Goal: Connect with others: Connect with others

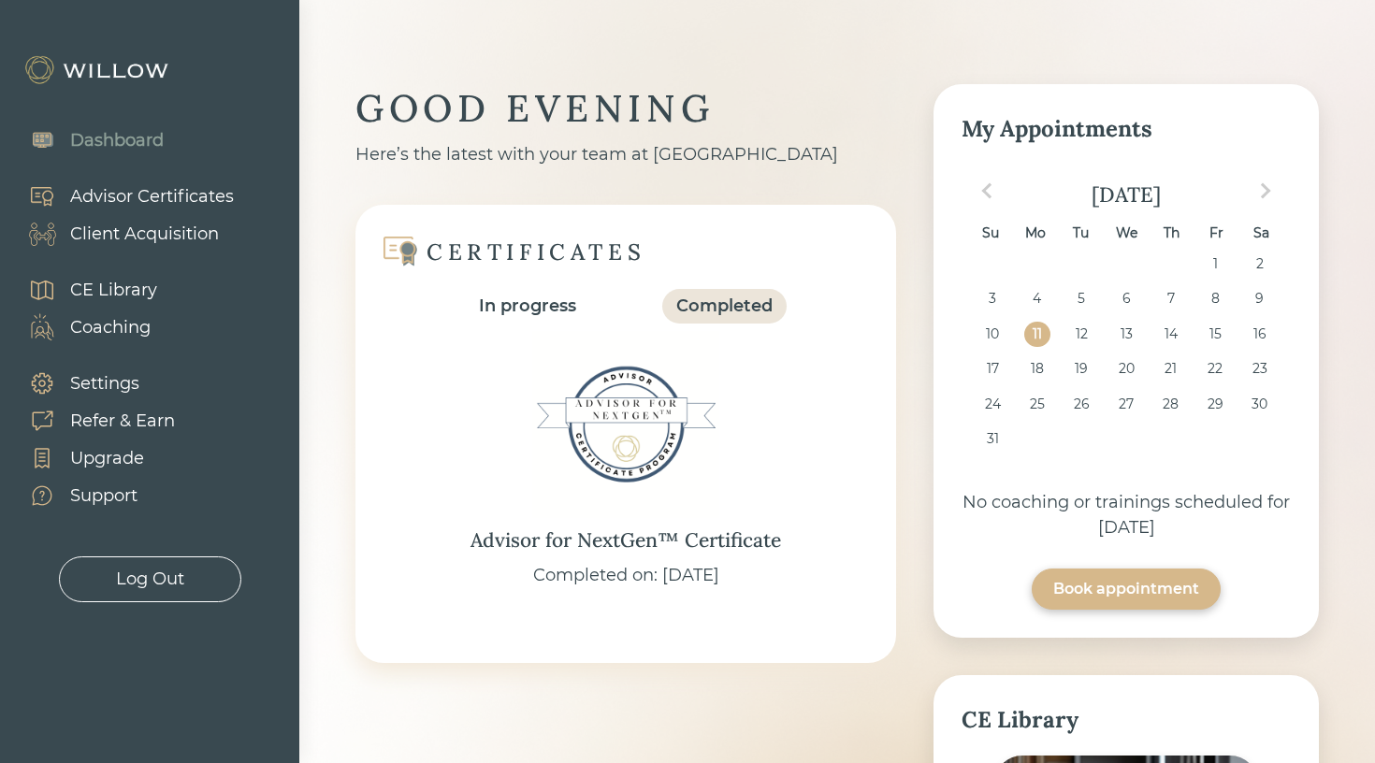
click at [199, 240] on div "Client Acquisition" at bounding box center [144, 234] width 149 height 25
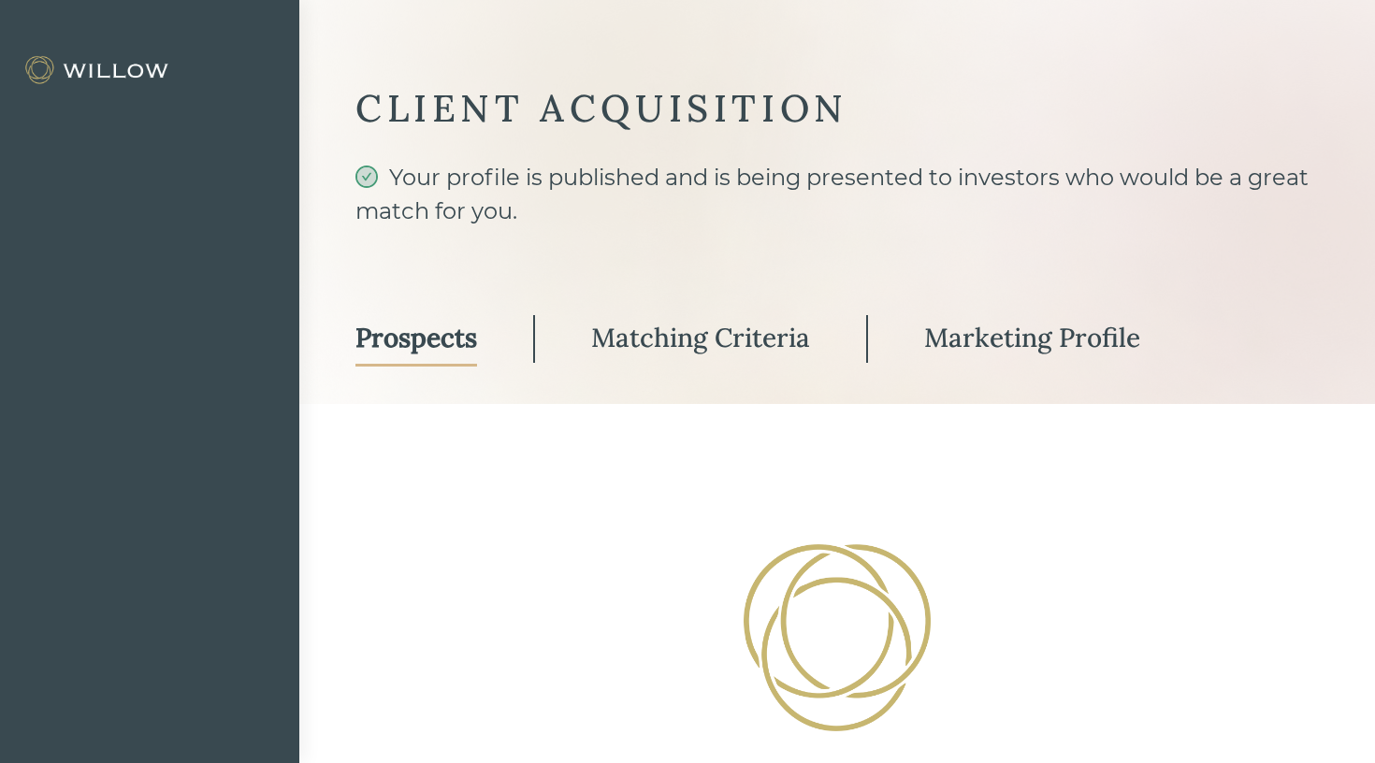
select select "3"
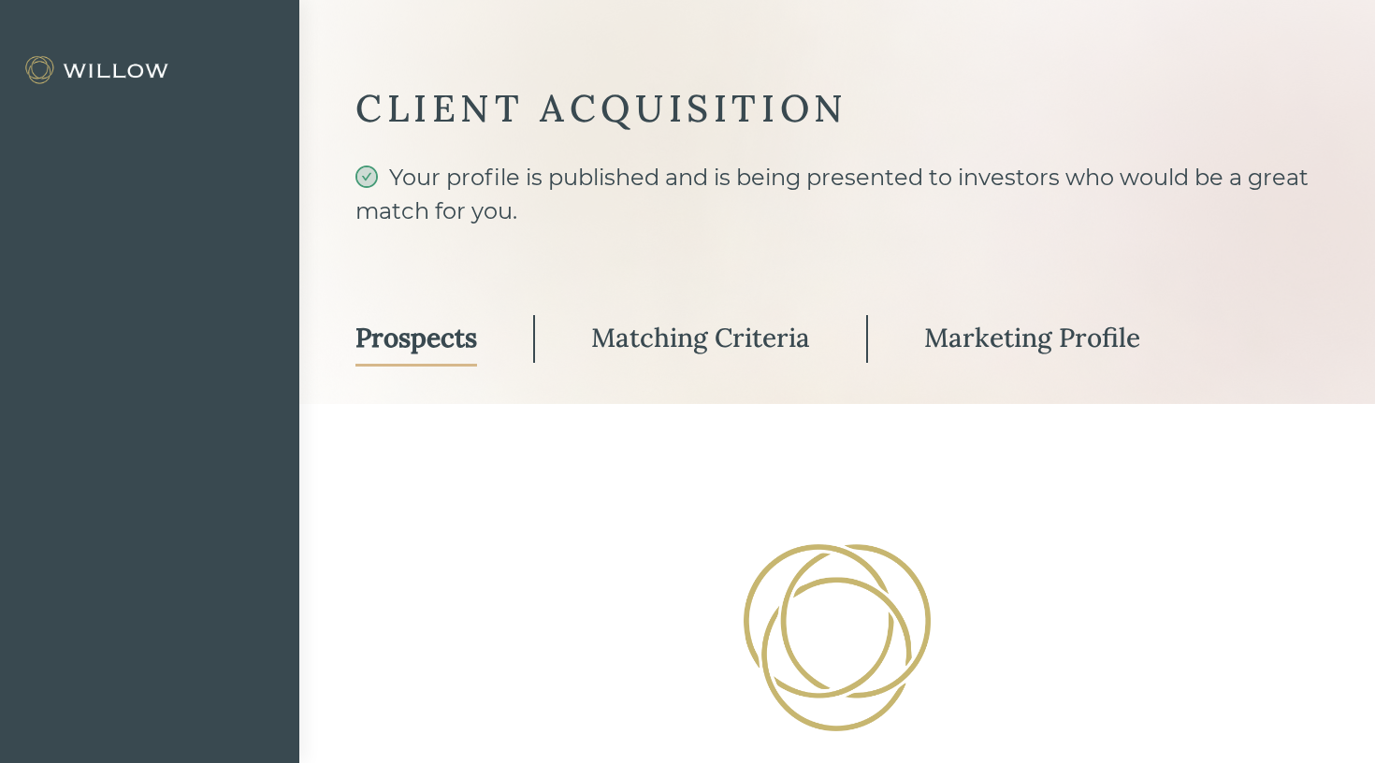
select select "3"
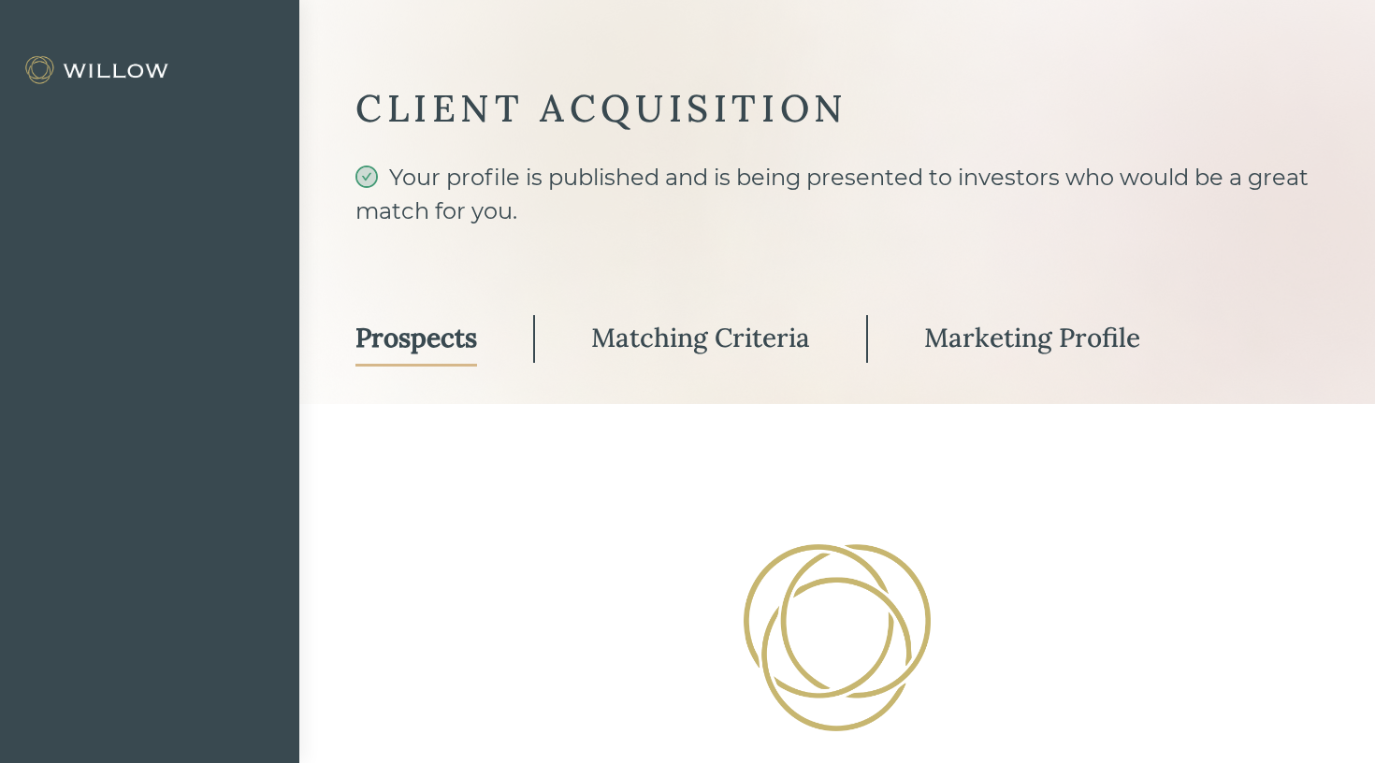
select select "3"
select select "10"
select select "3"
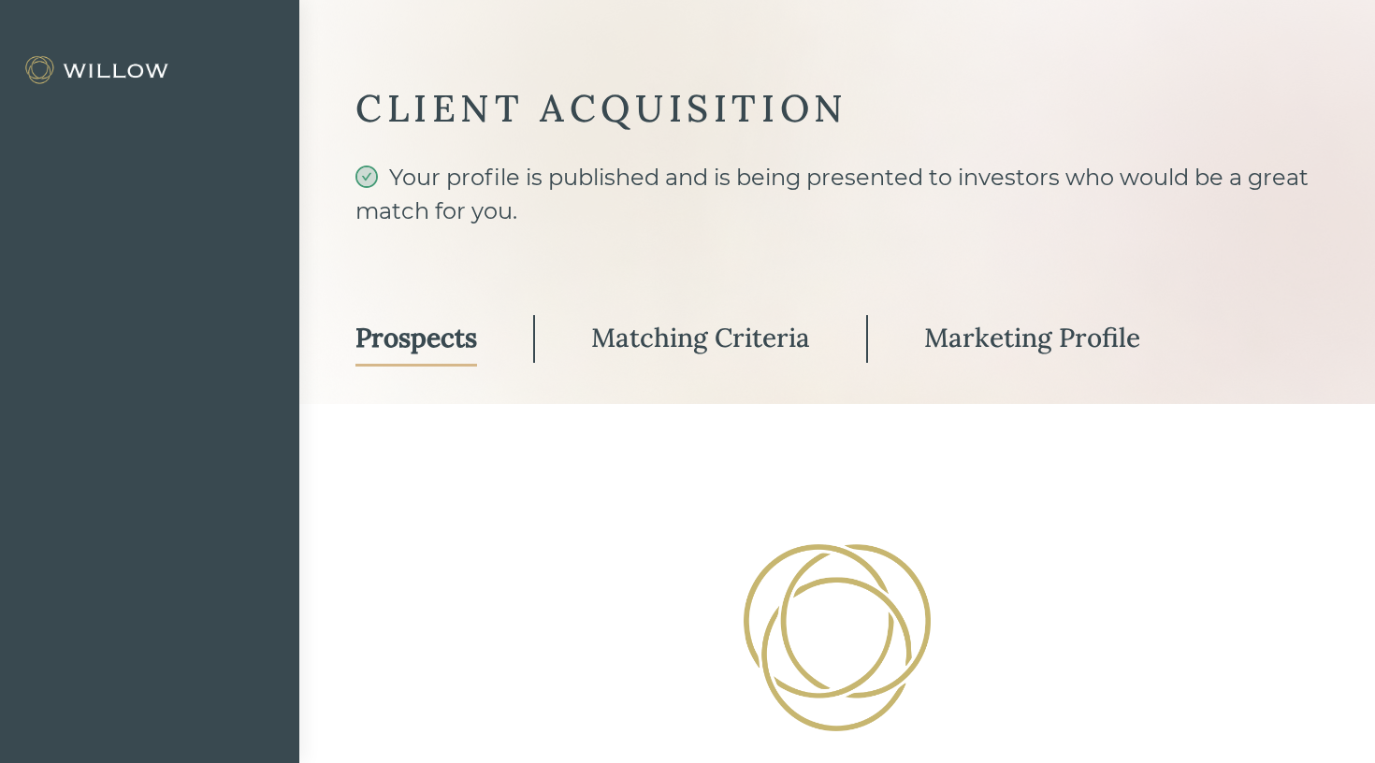
select select "3"
select select "10"
select select "3"
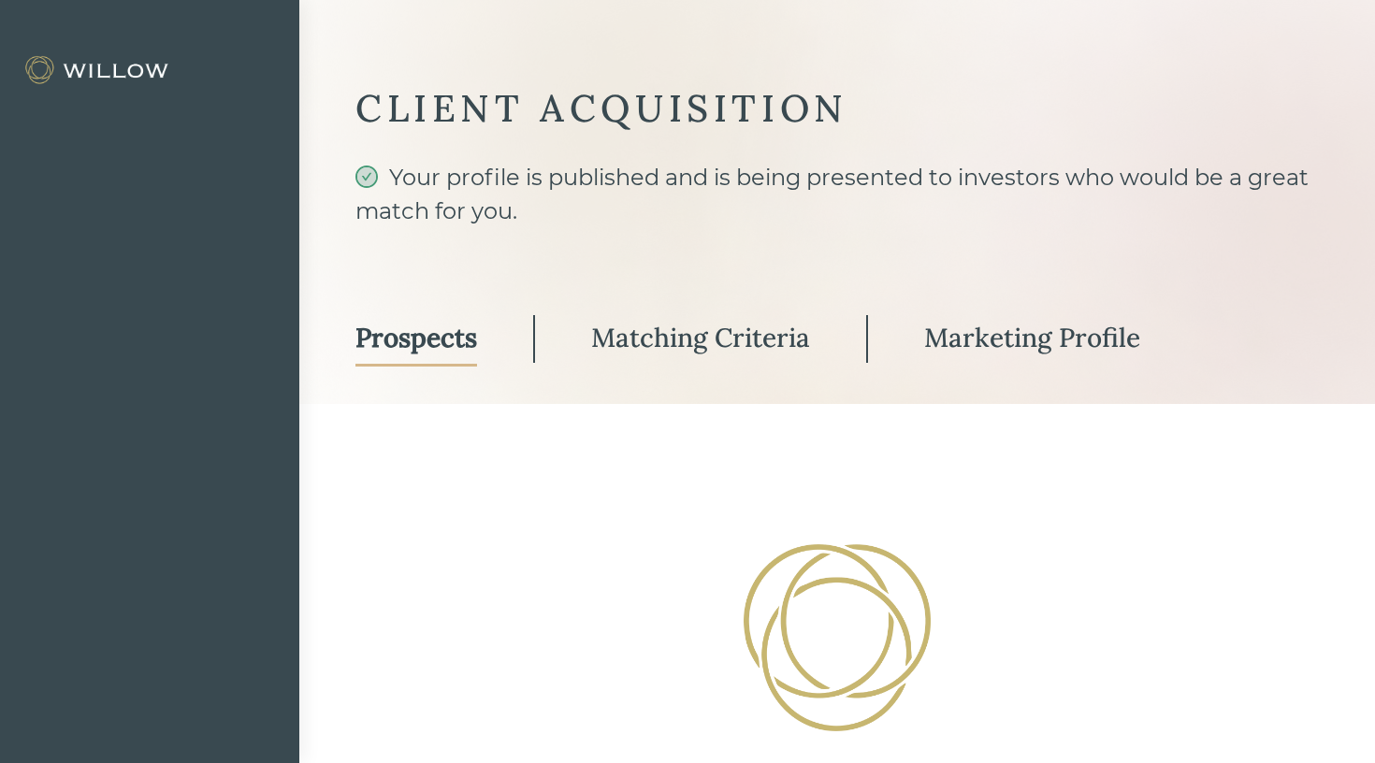
select select "3"
select select "10"
select select "3"
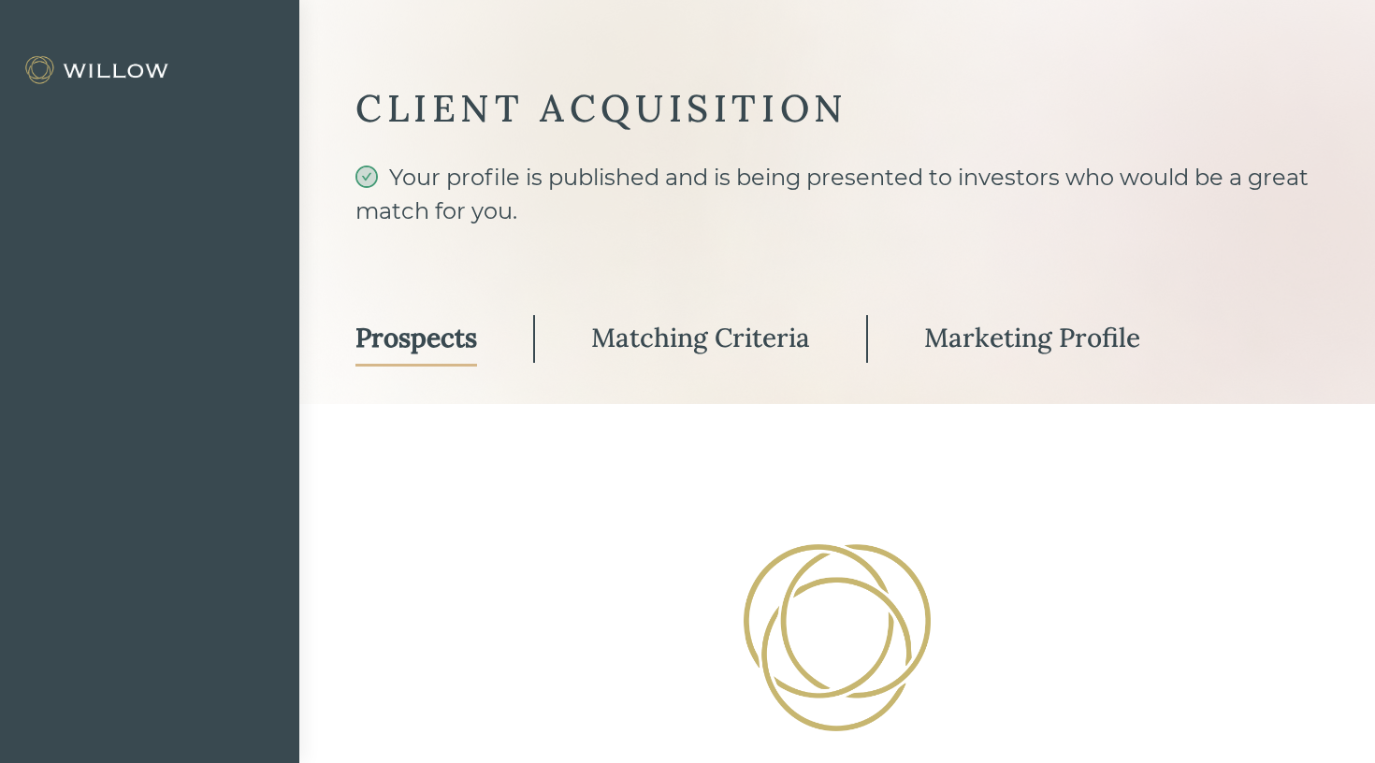
select select "3"
select select "10"
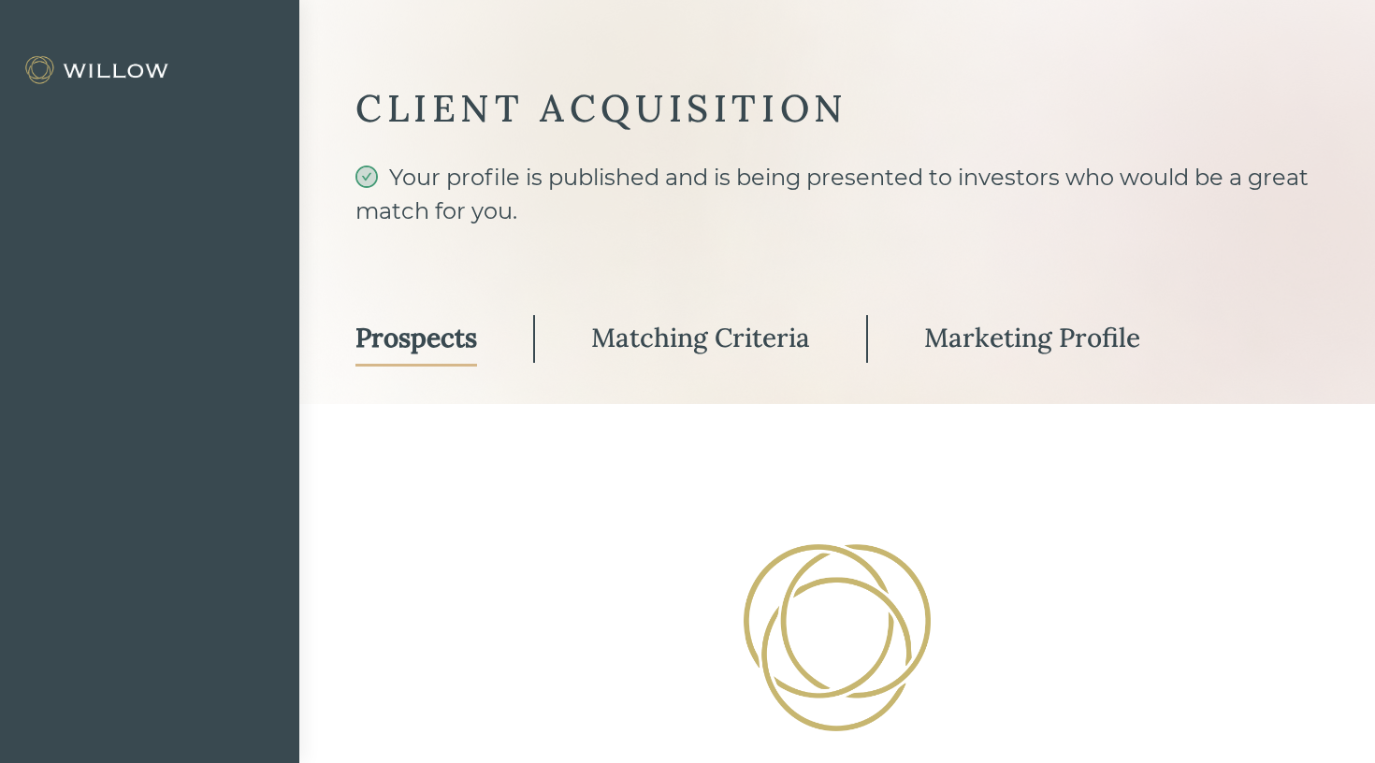
select select "2"
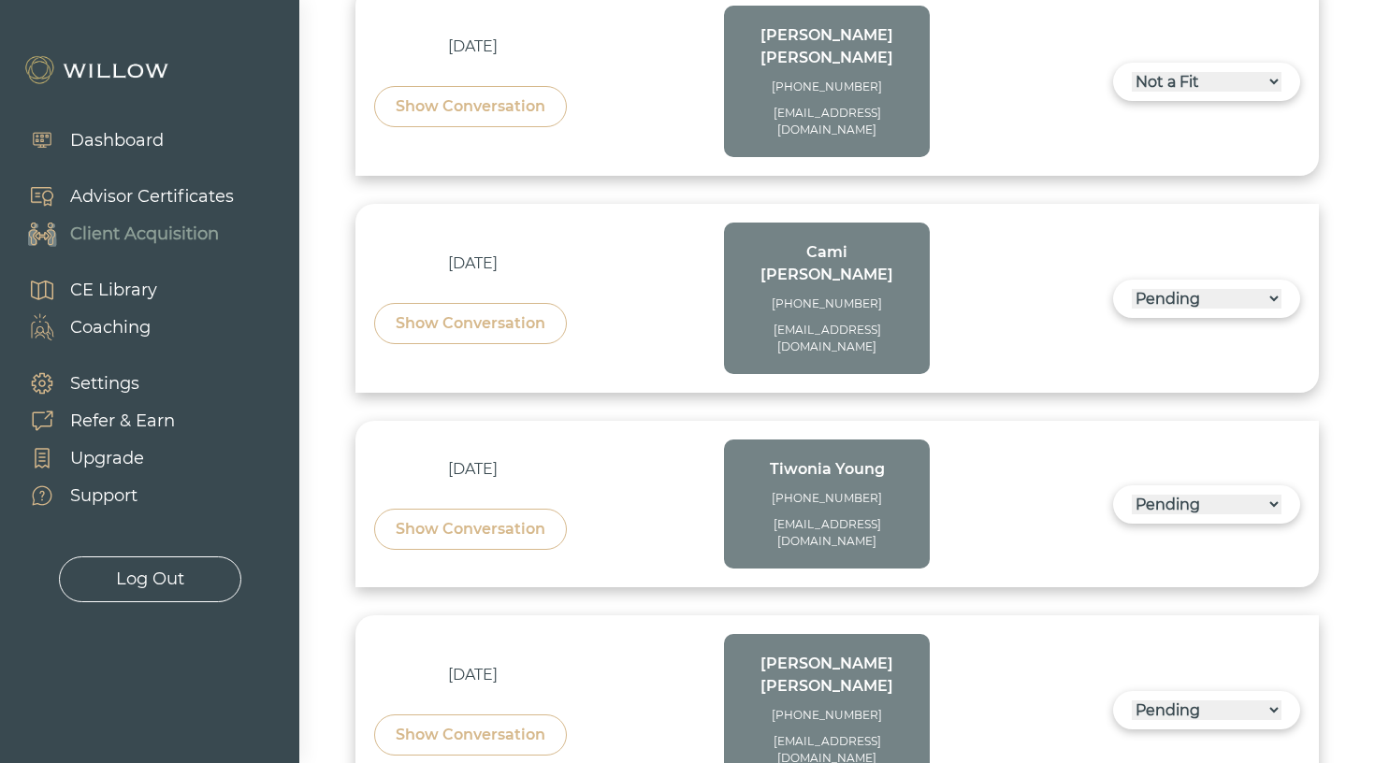
scroll to position [5225, 0]
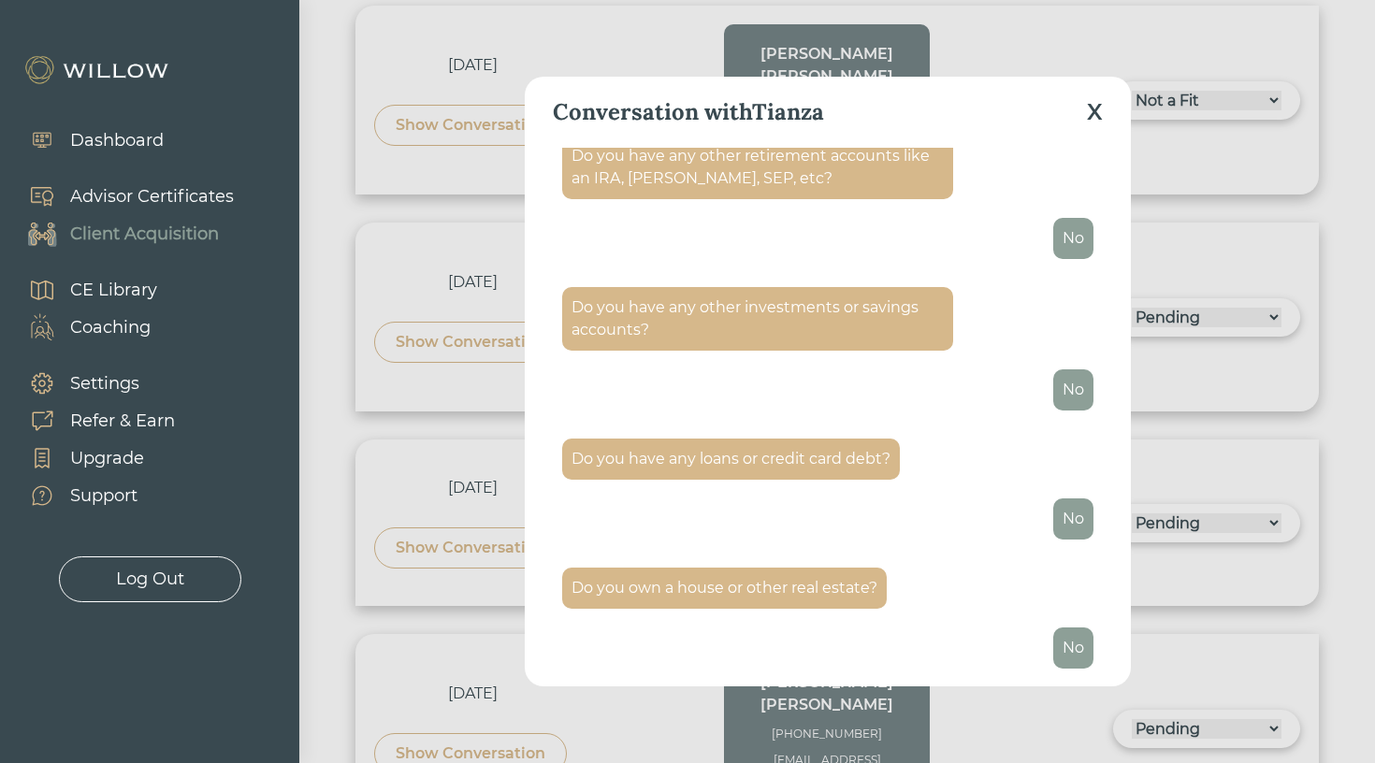
scroll to position [2846, 0]
click at [1099, 109] on div "X" at bounding box center [1095, 112] width 16 height 34
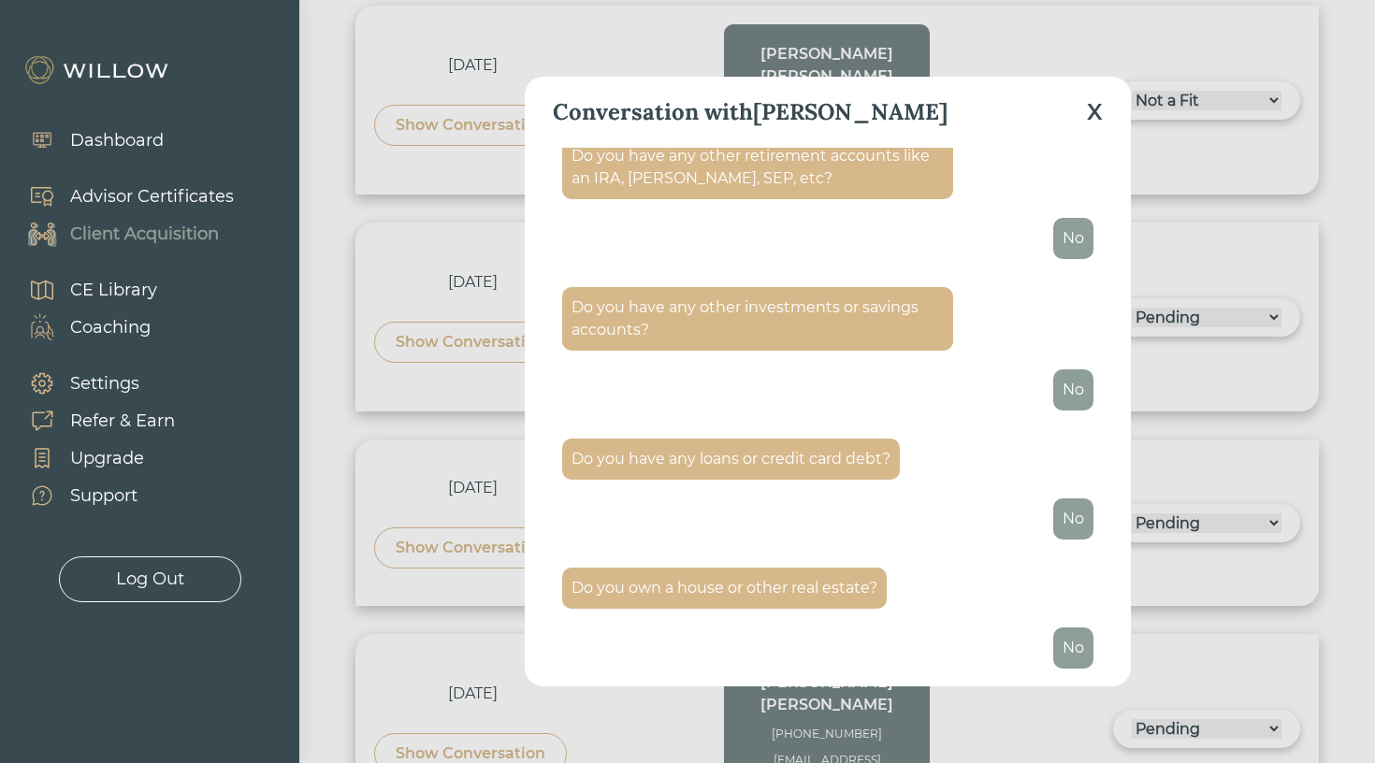
scroll to position [2823, 0]
click at [1103, 128] on div "Conversation with [PERSON_NAME] What do you need a partner for? Divorce Hi, cou…" at bounding box center [828, 382] width 606 height 611
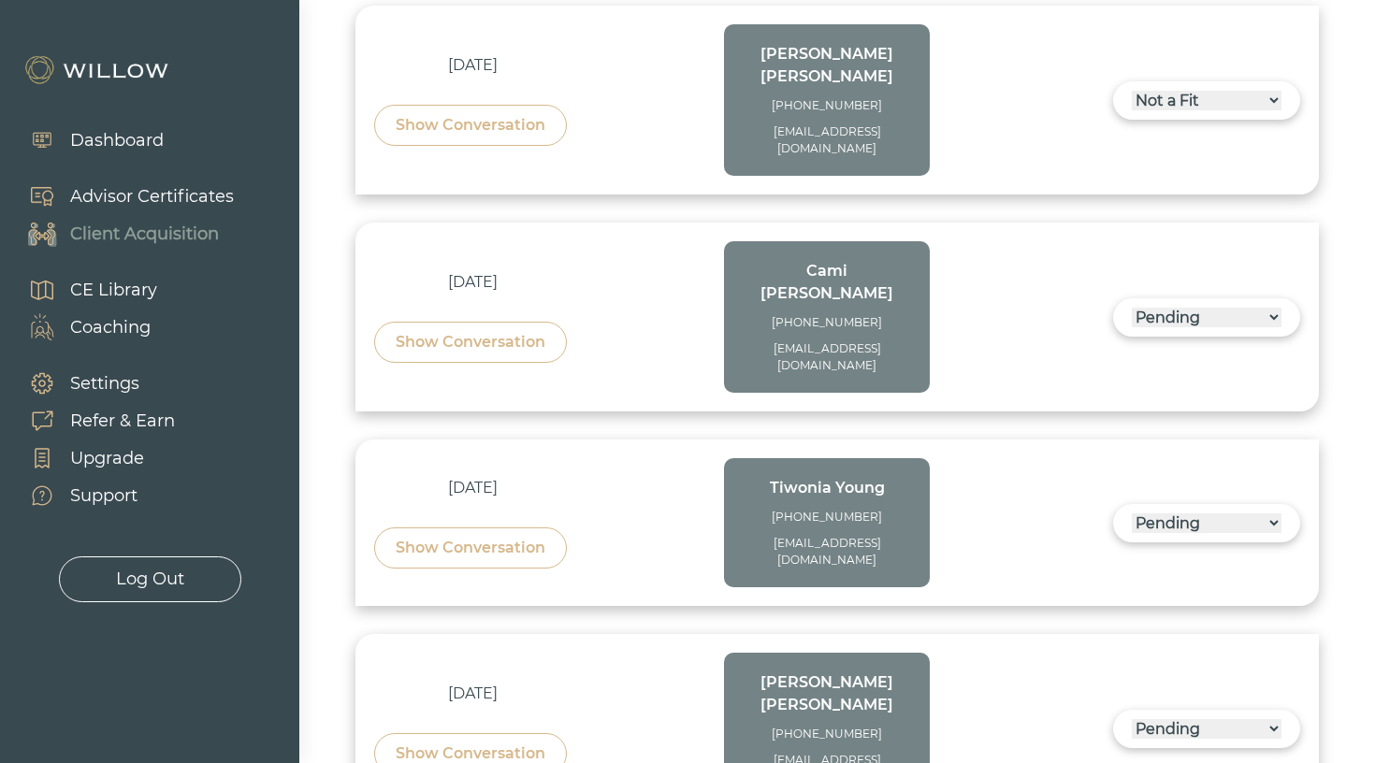
copy div "[PHONE_NUMBER]"
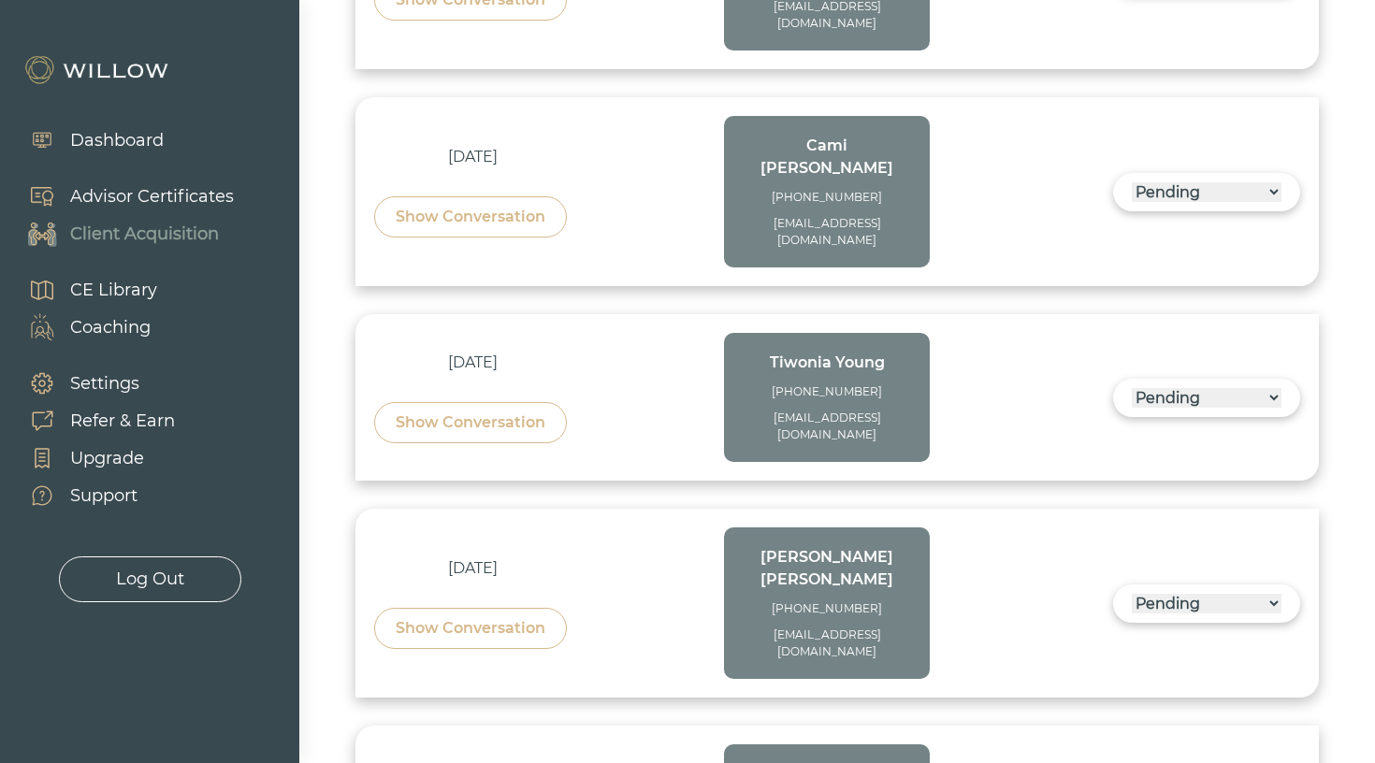
scroll to position [5365, 0]
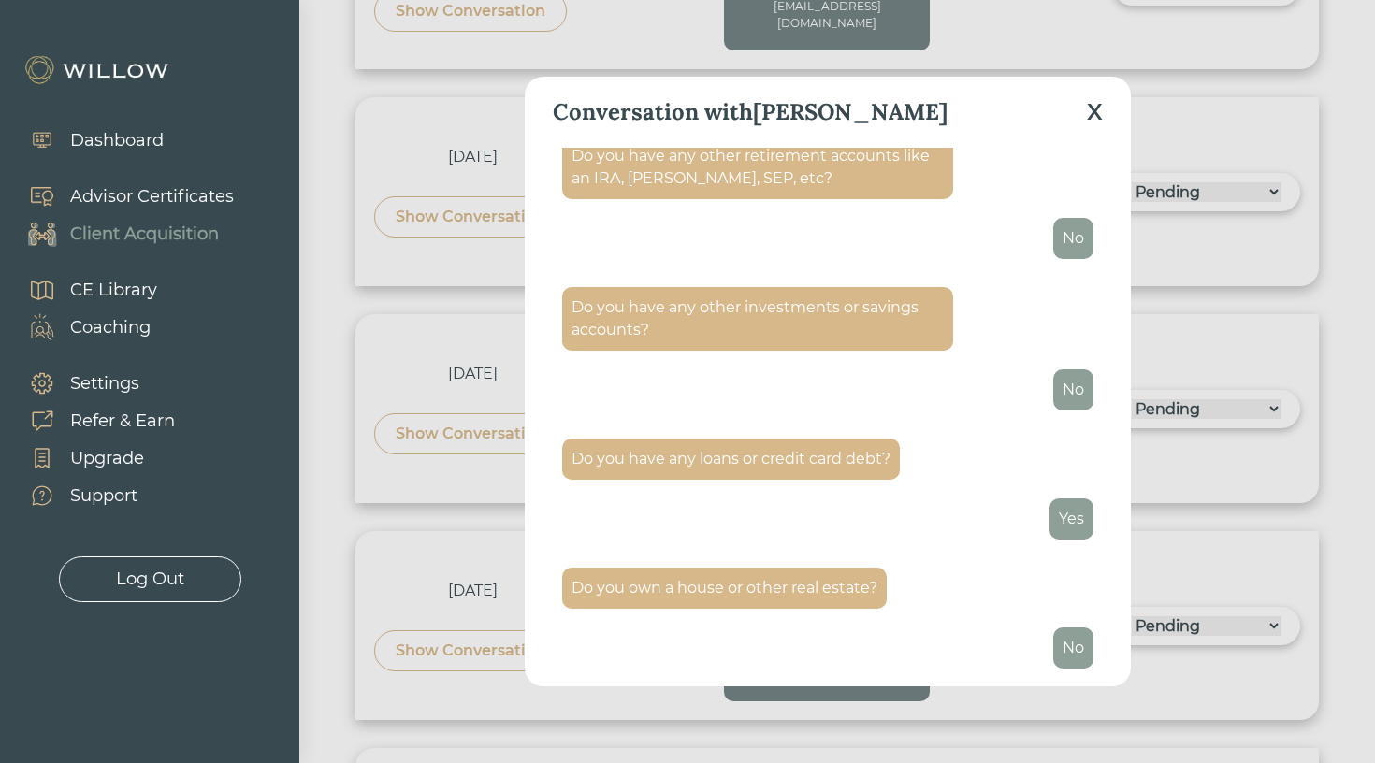
scroll to position [5761, 0]
click at [1081, 110] on div "Conversation with [PERSON_NAME]" at bounding box center [828, 112] width 550 height 71
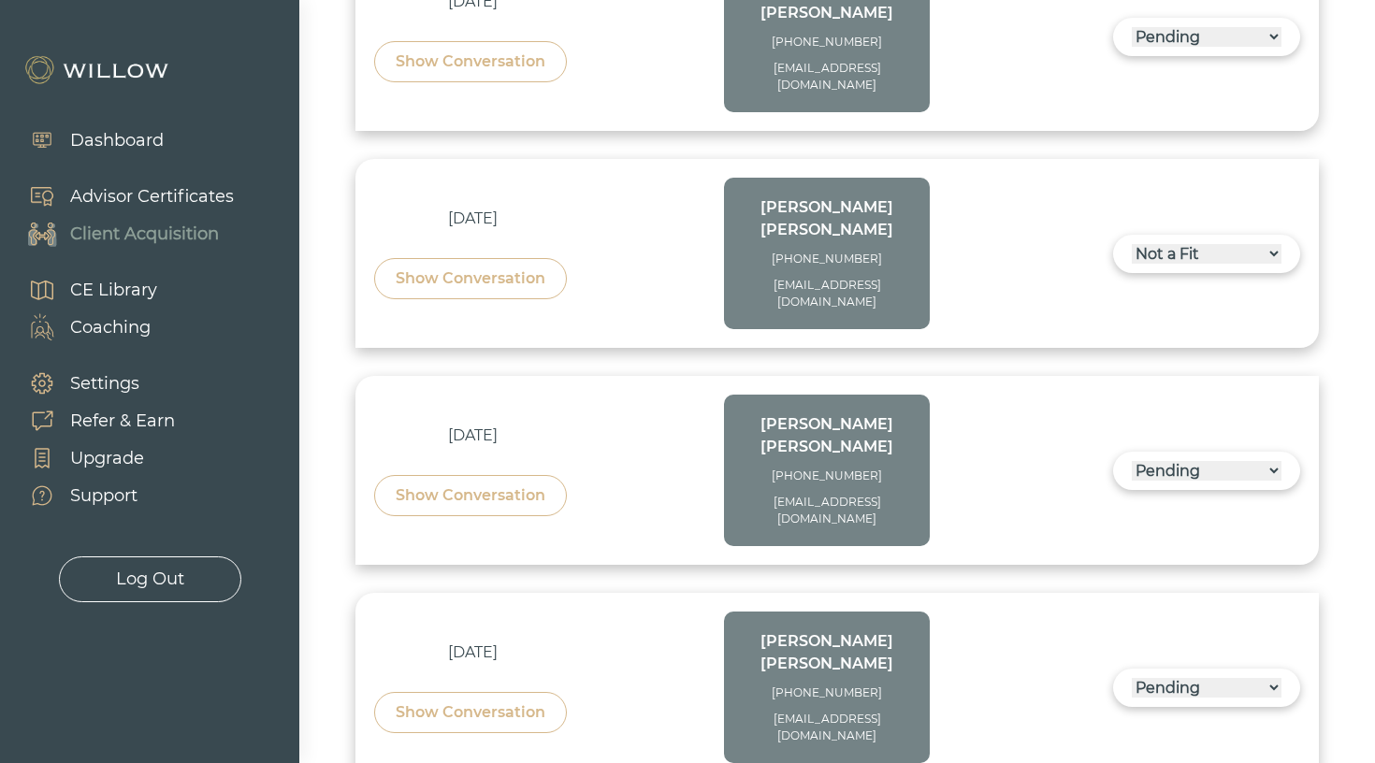
scroll to position [3269, 0]
